Goal: Obtain resource: Obtain resource

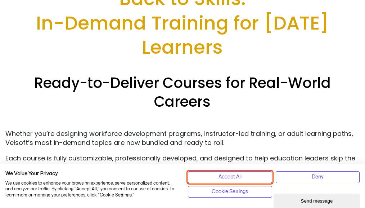
click at [230, 177] on span "Accept All" at bounding box center [230, 177] width 23 height 8
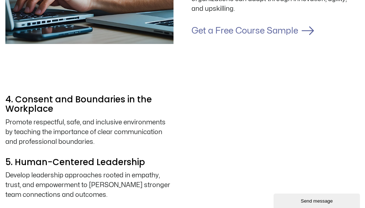
scroll to position [1045, 0]
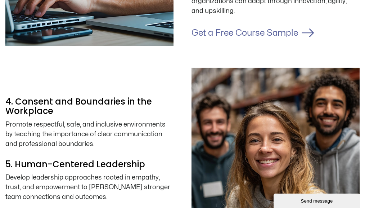
click at [273, 37] on link "Get a Free Course Sample" at bounding box center [245, 33] width 107 height 8
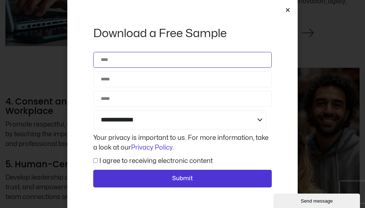
click at [150, 58] on input "Name" at bounding box center [182, 60] width 179 height 16
type input "**********"
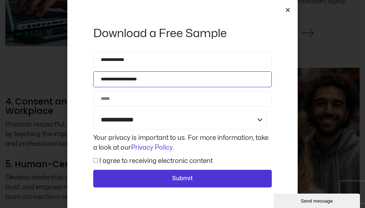
type input "**********"
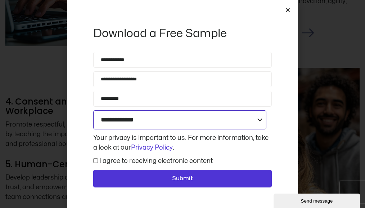
click at [185, 119] on select "**********" at bounding box center [179, 119] width 173 height 19
select select "**********"
click at [93, 110] on select "**********" at bounding box center [179, 119] width 173 height 19
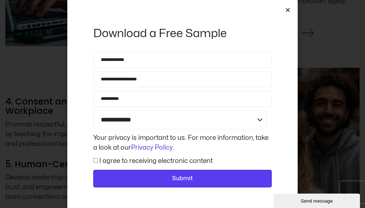
click at [161, 181] on span "Submit" at bounding box center [183, 178] width 160 height 9
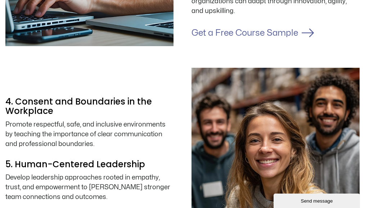
click at [251, 37] on link "Get a Free Course Sample" at bounding box center [245, 33] width 107 height 8
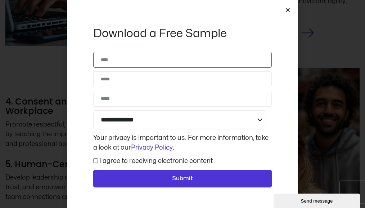
click at [144, 63] on input "Name" at bounding box center [182, 60] width 179 height 16
type input "**********"
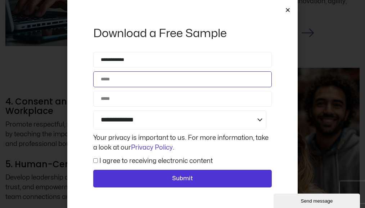
type input "**********"
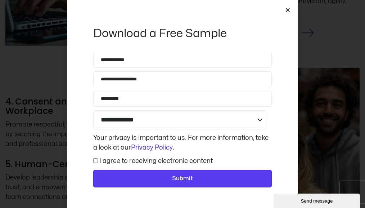
click at [173, 179] on span "Submit" at bounding box center [182, 178] width 21 height 9
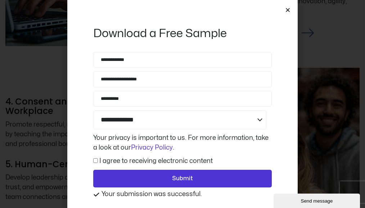
scroll to position [1076, 0]
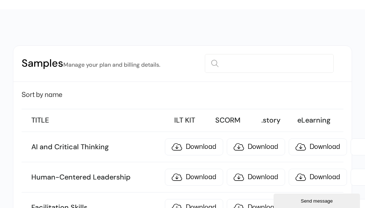
scroll to position [72, 0]
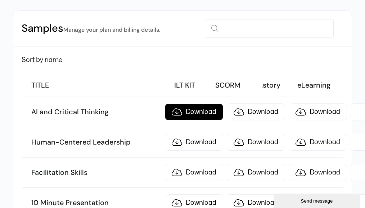
click at [177, 111] on link "Download" at bounding box center [194, 111] width 58 height 17
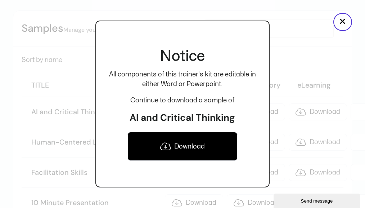
click at [166, 146] on icon at bounding box center [165, 146] width 11 height 9
click at [342, 23] on button "×" at bounding box center [343, 22] width 19 height 18
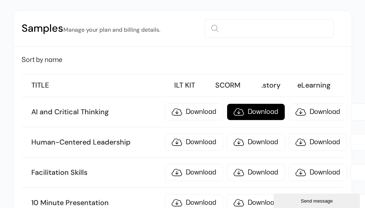
click at [240, 112] on link "Download" at bounding box center [256, 111] width 58 height 17
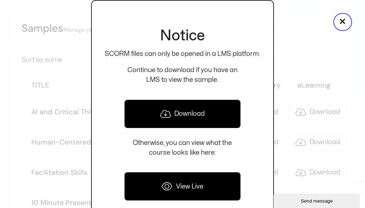
click at [172, 188] on icon at bounding box center [167, 187] width 11 height 10
click at [348, 23] on button "×" at bounding box center [343, 22] width 19 height 18
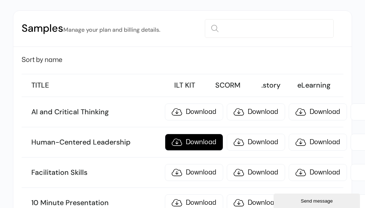
click at [181, 143] on link "Download" at bounding box center [194, 142] width 58 height 17
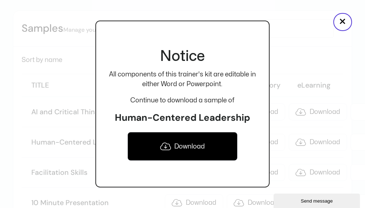
click at [193, 147] on link "Download" at bounding box center [183, 146] width 110 height 29
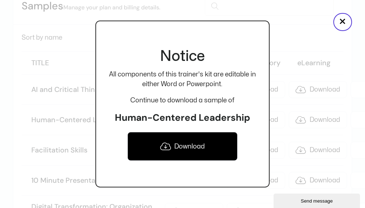
scroll to position [108, 0]
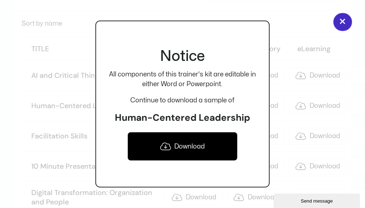
click at [343, 25] on button "×" at bounding box center [343, 22] width 19 height 18
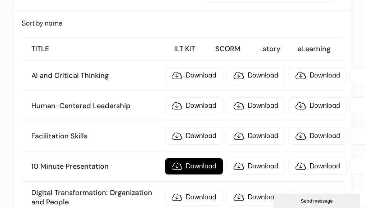
click at [173, 165] on link "Download" at bounding box center [194, 166] width 58 height 17
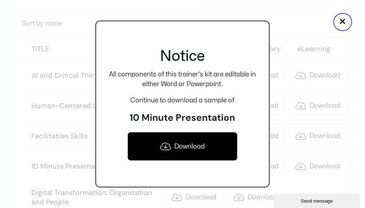
click at [173, 151] on link "Download" at bounding box center [183, 146] width 110 height 29
click at [346, 21] on button "×" at bounding box center [343, 22] width 19 height 18
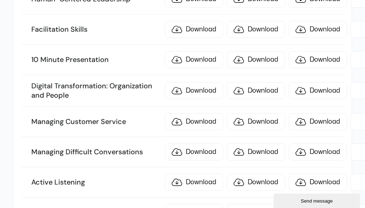
scroll to position [216, 0]
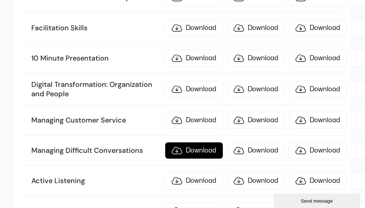
click at [178, 148] on link "Download" at bounding box center [194, 150] width 58 height 17
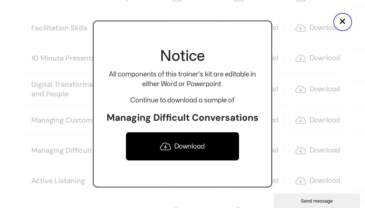
click at [187, 146] on link "Download" at bounding box center [183, 146] width 114 height 29
click at [343, 22] on button "×" at bounding box center [343, 22] width 19 height 18
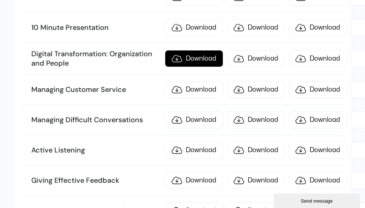
scroll to position [252, 0]
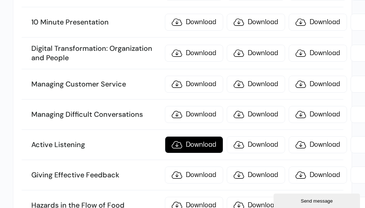
click at [179, 142] on link "Download" at bounding box center [194, 144] width 58 height 17
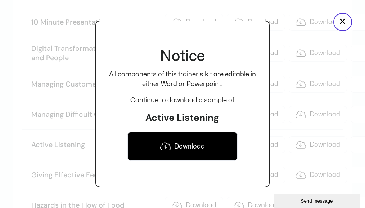
click at [183, 146] on link "Download" at bounding box center [183, 146] width 110 height 29
click at [346, 22] on button "×" at bounding box center [343, 22] width 19 height 18
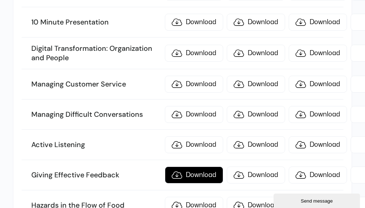
click at [190, 173] on link "Download" at bounding box center [194, 175] width 58 height 17
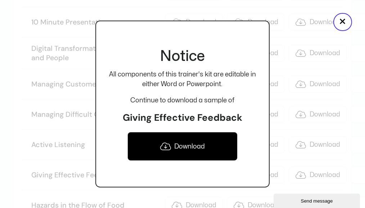
click at [186, 147] on link "Download" at bounding box center [183, 146] width 110 height 29
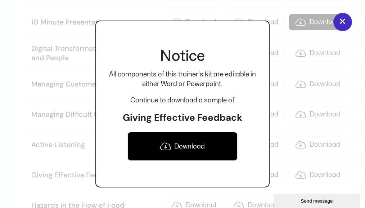
click at [343, 19] on button "×" at bounding box center [343, 22] width 19 height 18
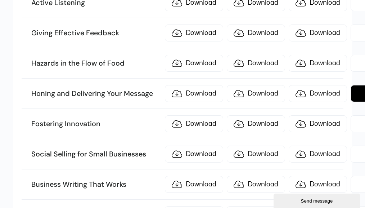
scroll to position [396, 0]
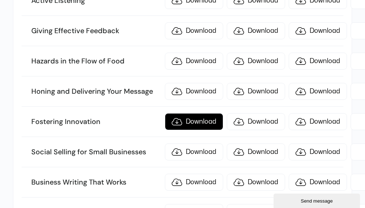
click at [191, 116] on link "Download" at bounding box center [194, 121] width 58 height 17
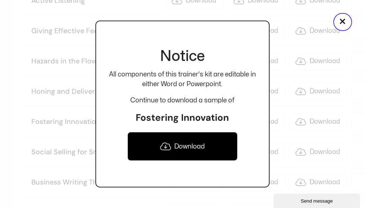
click at [195, 145] on link "Download" at bounding box center [183, 146] width 110 height 29
click at [345, 19] on button "×" at bounding box center [343, 22] width 19 height 18
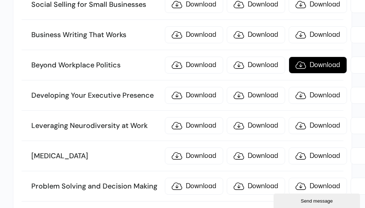
scroll to position [576, 0]
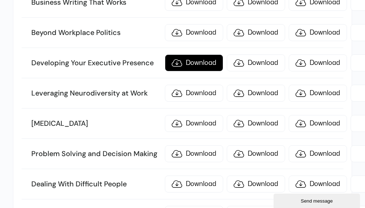
click at [192, 60] on link "Download" at bounding box center [194, 62] width 58 height 17
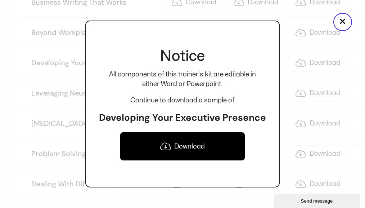
click at [179, 144] on link "Download" at bounding box center [182, 146] width 125 height 29
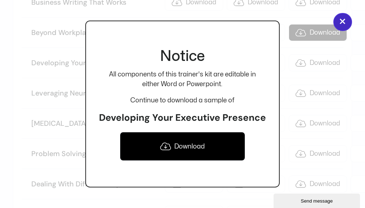
click at [341, 23] on button "×" at bounding box center [343, 22] width 19 height 18
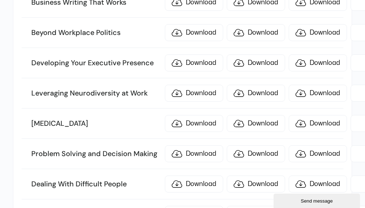
scroll to position [648, 0]
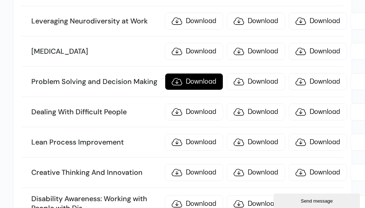
click at [182, 78] on link "Download" at bounding box center [194, 81] width 58 height 17
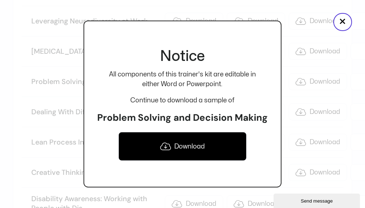
click at [189, 151] on link "Download" at bounding box center [183, 146] width 128 height 29
click at [342, 22] on button "×" at bounding box center [343, 22] width 19 height 18
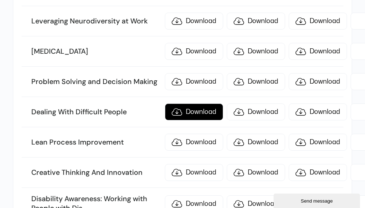
click at [178, 105] on link "Download" at bounding box center [194, 111] width 58 height 17
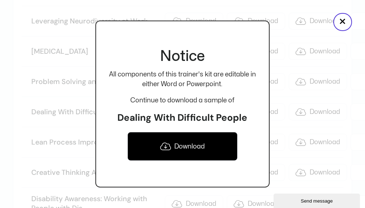
click at [185, 145] on link "Download" at bounding box center [183, 146] width 110 height 29
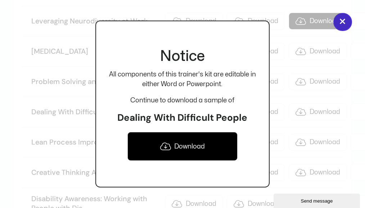
click at [337, 22] on button "×" at bounding box center [343, 22] width 19 height 18
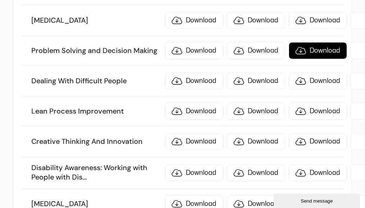
scroll to position [684, 0]
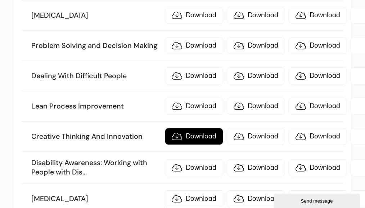
click at [198, 129] on link "Download" at bounding box center [194, 136] width 58 height 17
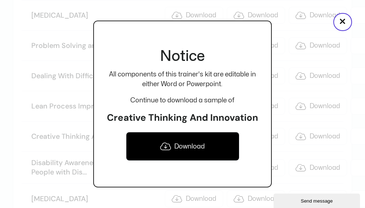
click at [200, 146] on link "Download" at bounding box center [183, 146] width 114 height 29
click at [345, 22] on button "×" at bounding box center [343, 22] width 19 height 18
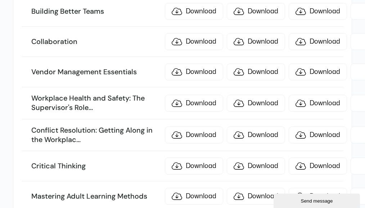
scroll to position [973, 0]
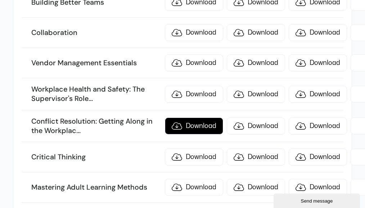
click at [183, 120] on link "Download" at bounding box center [194, 125] width 58 height 17
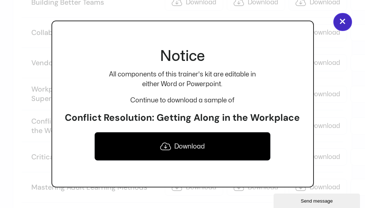
click at [345, 22] on button "×" at bounding box center [343, 22] width 19 height 18
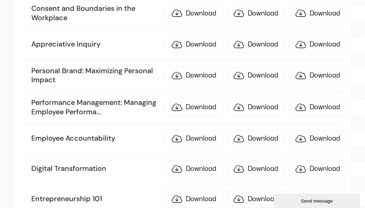
scroll to position [1333, 0]
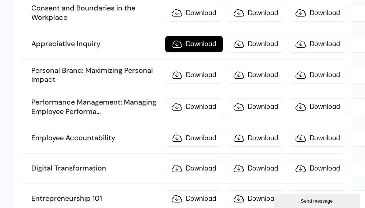
click at [176, 36] on link "Download" at bounding box center [194, 44] width 58 height 17
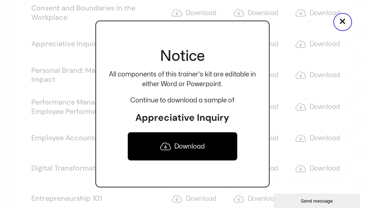
click at [176, 149] on link "Download" at bounding box center [183, 146] width 110 height 29
click at [345, 21] on button "×" at bounding box center [343, 22] width 19 height 18
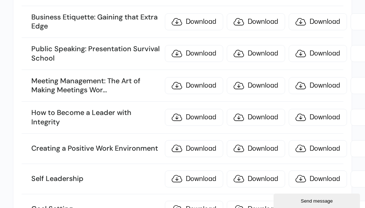
scroll to position [1550, 0]
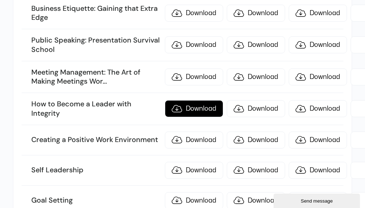
click at [180, 100] on link "Download" at bounding box center [194, 108] width 58 height 17
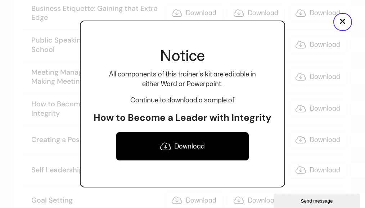
click at [167, 146] on icon at bounding box center [165, 146] width 11 height 9
click at [342, 22] on button "×" at bounding box center [343, 22] width 19 height 18
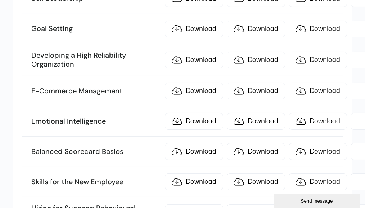
scroll to position [1730, 0]
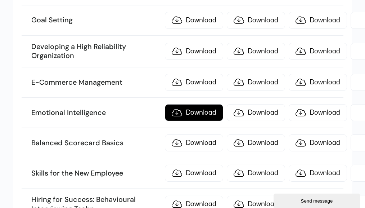
click at [178, 104] on link "Download" at bounding box center [194, 112] width 58 height 17
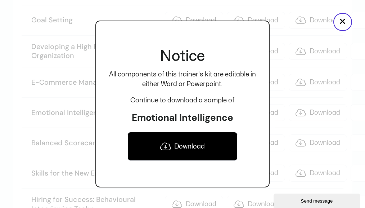
click at [188, 147] on link "Download" at bounding box center [183, 146] width 110 height 29
click at [345, 19] on button "×" at bounding box center [343, 22] width 19 height 18
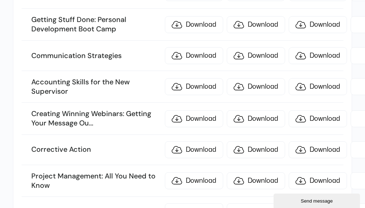
scroll to position [2199, 0]
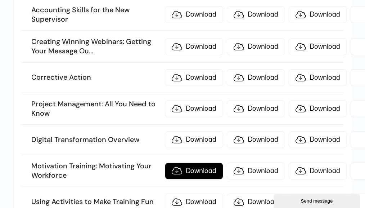
click at [189, 163] on link "Download" at bounding box center [194, 171] width 58 height 17
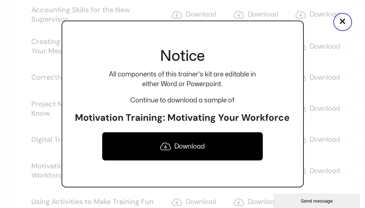
click at [189, 152] on link "Download" at bounding box center [182, 146] width 161 height 29
click at [342, 23] on button "×" at bounding box center [343, 22] width 19 height 18
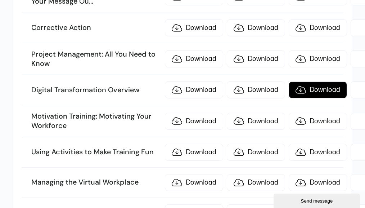
scroll to position [2270, 0]
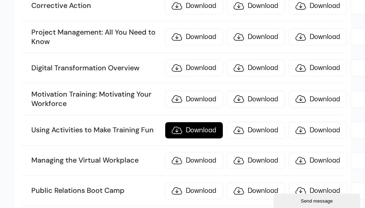
click at [176, 122] on link "Download" at bounding box center [194, 130] width 58 height 17
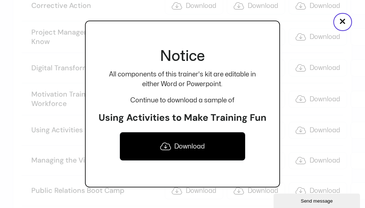
click at [185, 149] on link "Download" at bounding box center [183, 146] width 126 height 29
click at [345, 24] on button "×" at bounding box center [343, 22] width 19 height 18
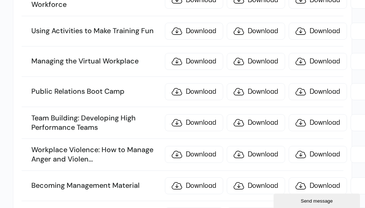
scroll to position [2378, 0]
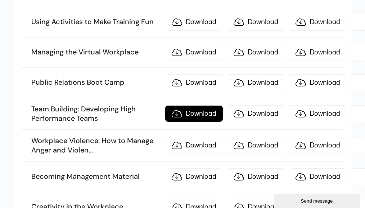
click at [177, 105] on link "Download" at bounding box center [194, 113] width 58 height 17
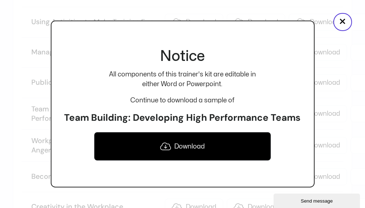
click at [179, 147] on link "Download" at bounding box center [183, 146] width 178 height 29
click at [343, 22] on button "×" at bounding box center [343, 22] width 19 height 18
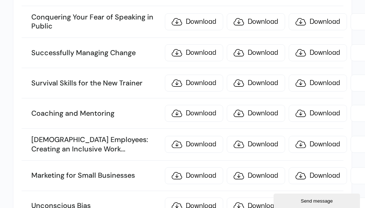
scroll to position [2631, 0]
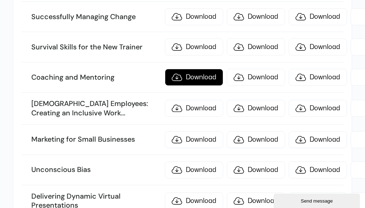
click at [192, 69] on link "Download" at bounding box center [194, 77] width 58 height 17
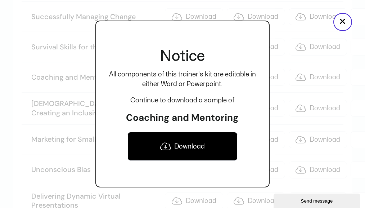
click at [179, 149] on link "Download" at bounding box center [183, 146] width 110 height 29
click at [342, 20] on button "×" at bounding box center [343, 22] width 19 height 18
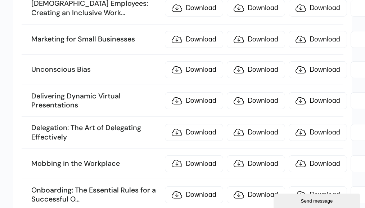
scroll to position [2739, 0]
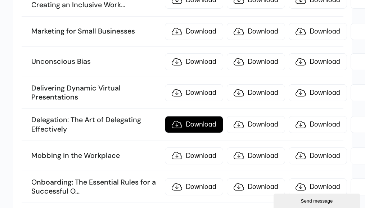
click at [175, 116] on link "Download" at bounding box center [194, 124] width 58 height 17
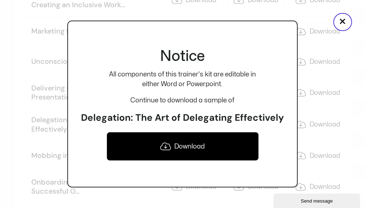
click at [182, 147] on link "Download" at bounding box center [183, 146] width 152 height 29
click at [345, 21] on button "×" at bounding box center [343, 22] width 19 height 18
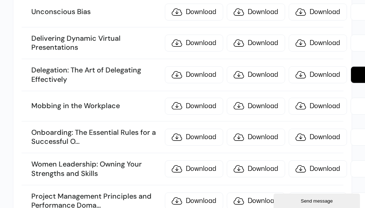
scroll to position [2847, 0]
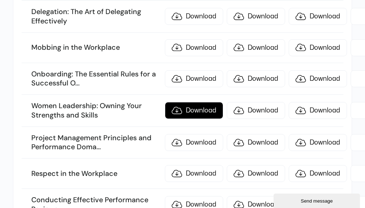
click at [178, 102] on link "Download" at bounding box center [194, 110] width 58 height 17
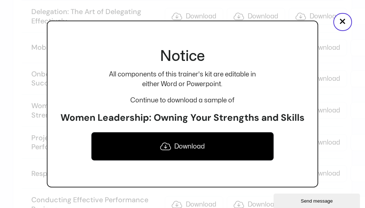
click at [174, 144] on link "Download" at bounding box center [182, 146] width 183 height 29
click at [347, 26] on button "×" at bounding box center [343, 22] width 19 height 18
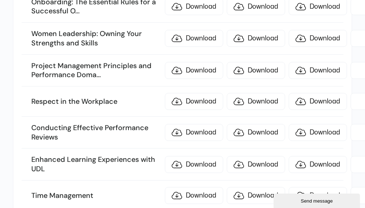
scroll to position [2955, 0]
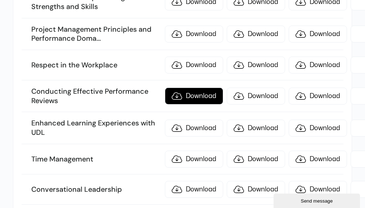
click at [186, 88] on link "Download" at bounding box center [194, 96] width 58 height 17
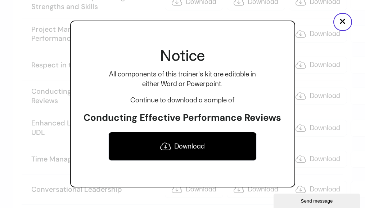
click at [163, 146] on icon at bounding box center [165, 146] width 11 height 9
click at [342, 22] on button "×" at bounding box center [343, 22] width 19 height 18
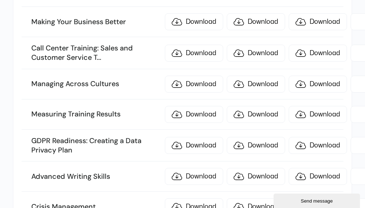
scroll to position [3316, 0]
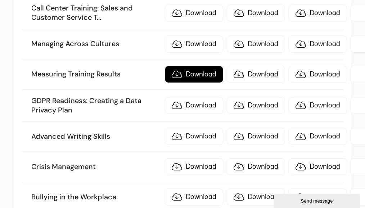
click at [182, 66] on link "Download" at bounding box center [194, 74] width 58 height 17
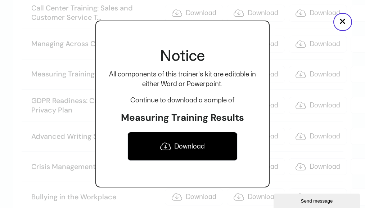
click at [201, 148] on link "Download" at bounding box center [183, 146] width 110 height 29
click at [343, 19] on button "×" at bounding box center [343, 22] width 19 height 18
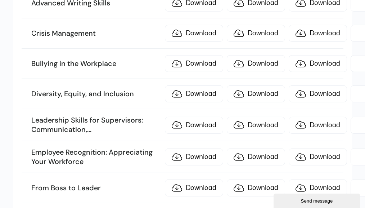
scroll to position [3460, 0]
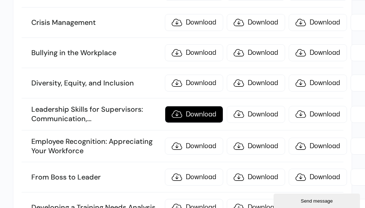
click at [176, 106] on link "Download" at bounding box center [194, 114] width 58 height 17
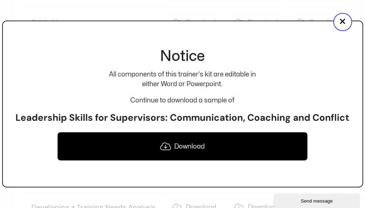
click at [192, 148] on link "Download" at bounding box center [182, 146] width 250 height 29
click at [342, 22] on button "×" at bounding box center [343, 22] width 19 height 18
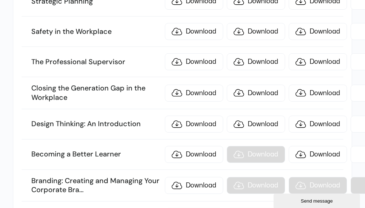
scroll to position [3748, 0]
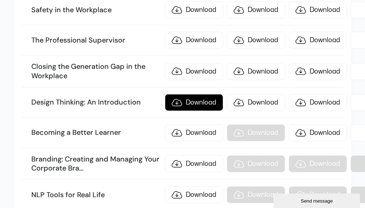
click at [177, 94] on link "Download" at bounding box center [194, 102] width 58 height 17
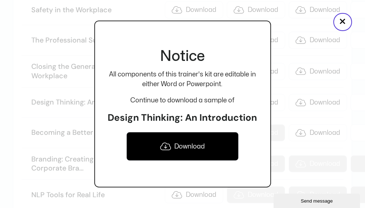
click at [180, 147] on link "Download" at bounding box center [183, 146] width 112 height 29
click at [344, 22] on button "×" at bounding box center [343, 22] width 19 height 18
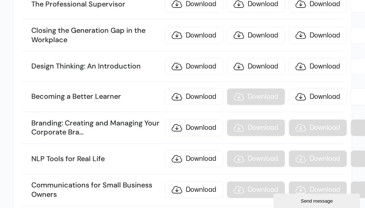
scroll to position [3856, 0]
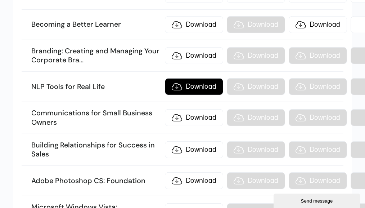
click at [177, 78] on link "Download" at bounding box center [194, 86] width 58 height 17
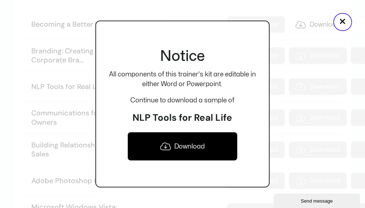
click at [183, 146] on link "Download" at bounding box center [183, 146] width 110 height 29
click at [349, 23] on button "×" at bounding box center [343, 22] width 19 height 18
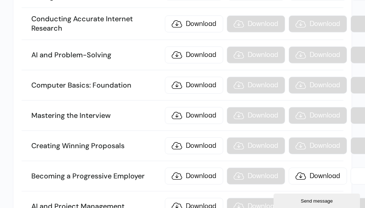
scroll to position [4577, 0]
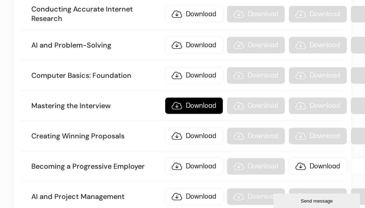
click at [177, 97] on link "Download" at bounding box center [194, 105] width 58 height 17
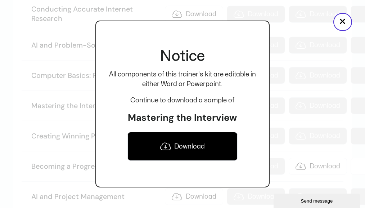
click at [176, 145] on link "Download" at bounding box center [183, 146] width 110 height 29
click at [345, 20] on button "×" at bounding box center [343, 22] width 19 height 18
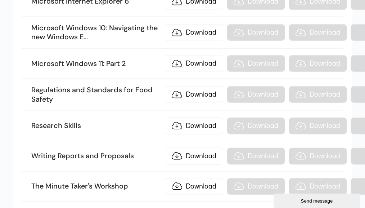
scroll to position [8253, 0]
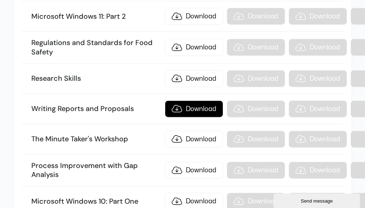
click at [190, 101] on link "Download" at bounding box center [194, 109] width 58 height 17
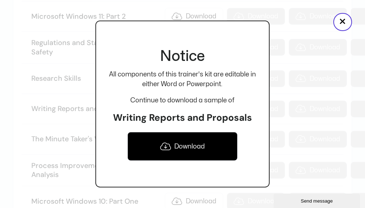
click at [168, 148] on icon at bounding box center [165, 146] width 11 height 9
click at [345, 22] on button "×" at bounding box center [343, 22] width 19 height 18
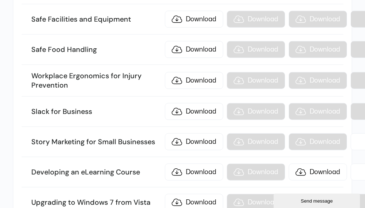
scroll to position [8794, 0]
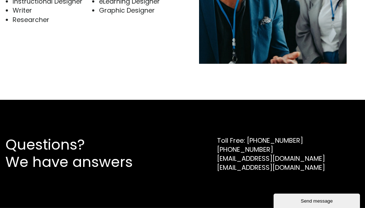
scroll to position [2477, 0]
